Goal: Task Accomplishment & Management: Manage account settings

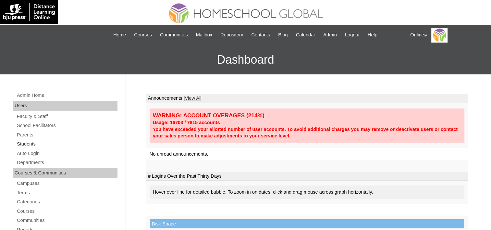
click at [30, 143] on link "Students" at bounding box center [66, 144] width 101 height 8
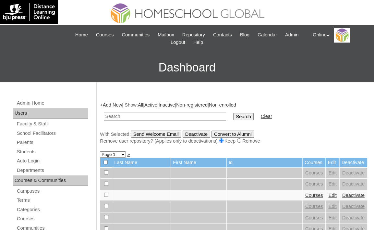
click at [119, 118] on input "text" at bounding box center [165, 116] width 122 height 9
type input "Caleb"
click at [233, 113] on input "Search" at bounding box center [243, 116] width 20 height 7
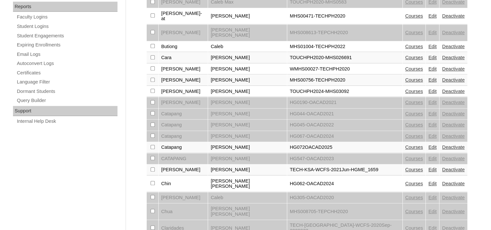
scroll to position [388, 0]
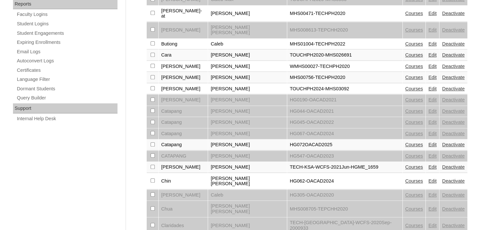
click at [379, 142] on link "Courses" at bounding box center [414, 144] width 18 height 5
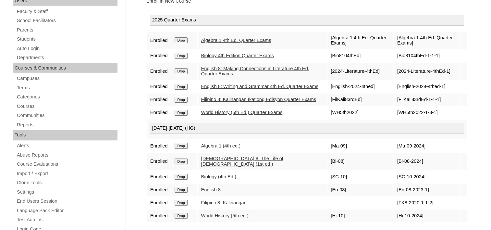
scroll to position [105, 0]
click at [167, 2] on link "Enroll in New Course" at bounding box center [168, 0] width 45 height 5
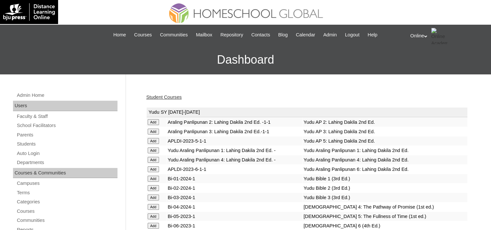
click at [165, 96] on link "Student Courses" at bounding box center [163, 96] width 35 height 5
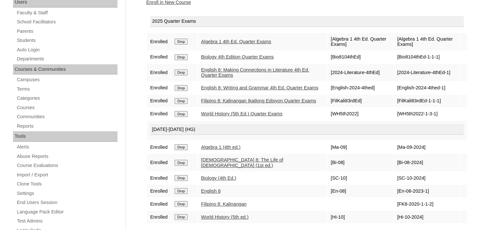
scroll to position [104, 0]
click at [239, 201] on link "Filipino 8: Kalinangan" at bounding box center [223, 203] width 45 height 5
click at [273, 98] on link "Filipino 8: Kalinangan Ikatlong Edisyon Quarter Exams" at bounding box center [258, 100] width 115 height 5
